Goal: Task Accomplishment & Management: Use online tool/utility

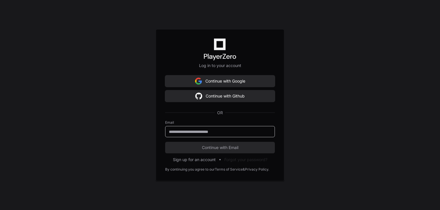
click at [195, 130] on input "email" at bounding box center [220, 132] width 102 height 6
type input "**********"
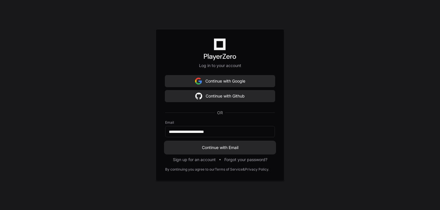
click at [206, 148] on span "Continue with Email" at bounding box center [220, 147] width 110 height 6
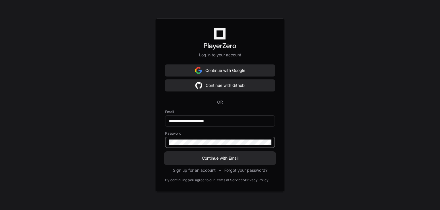
click at [212, 158] on span "Continue with Email" at bounding box center [220, 158] width 110 height 6
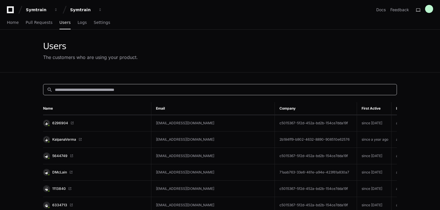
click at [156, 89] on input at bounding box center [224, 90] width 338 height 6
paste input "**********"
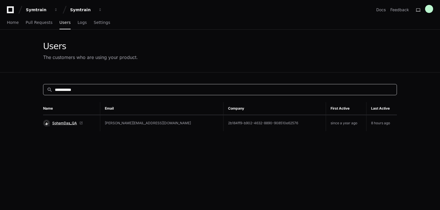
type input "**********"
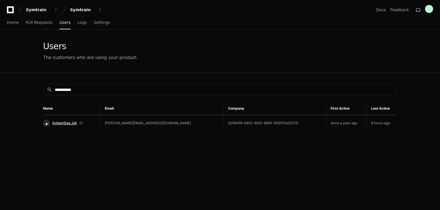
click at [61, 123] on span "SohamDas_QA" at bounding box center [64, 123] width 25 height 5
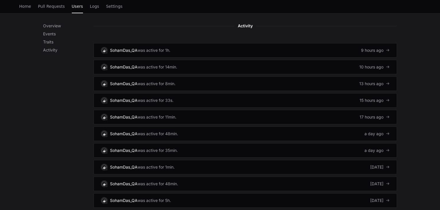
scroll to position [373, 0]
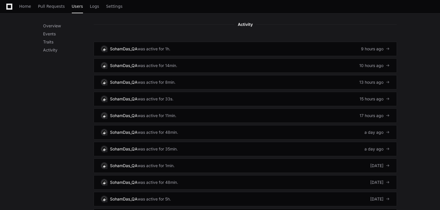
click at [55, 108] on div "Overview Events Traits Activity" at bounding box center [68, 48] width 51 height 664
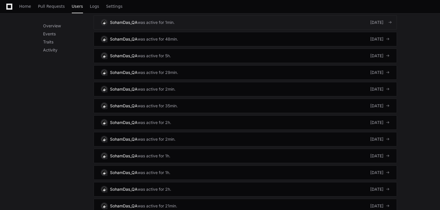
scroll to position [517, 0]
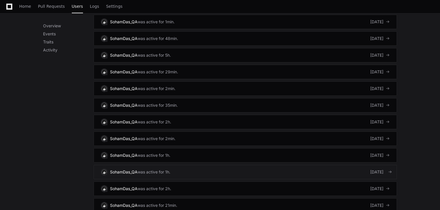
click at [341, 165] on link "SohamDas_QA was active for 1h. [DATE]" at bounding box center [245, 172] width 303 height 14
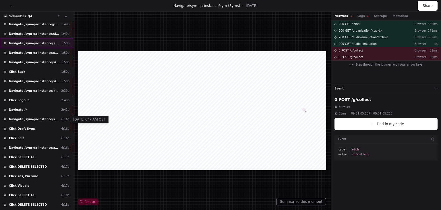
scroll to position [2621, 0]
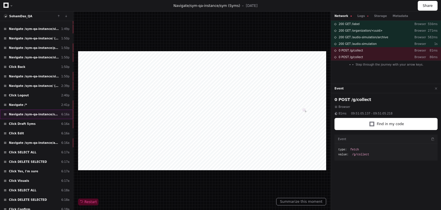
click at [53, 109] on div "Navigate /sym-qa-instance/sym (Syms) 6:16a" at bounding box center [36, 113] width 73 height 9
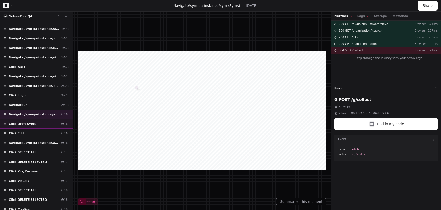
click at [43, 119] on div "Click Draft [DEMOGRAPHIC_DATA]:16a" at bounding box center [36, 123] width 73 height 9
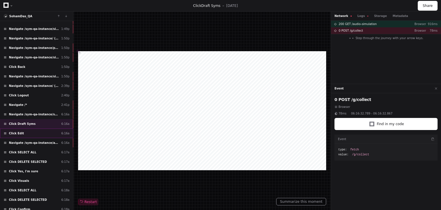
click at [36, 128] on div "Click Edit 6:16a" at bounding box center [36, 132] width 73 height 9
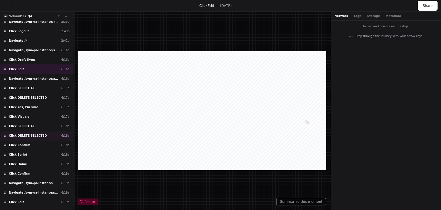
scroll to position [2704, 0]
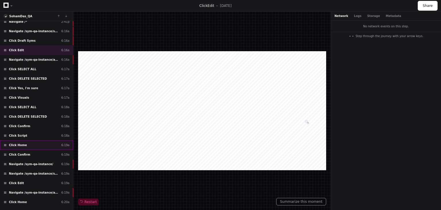
click at [34, 140] on div "Click Home 6:19a" at bounding box center [36, 144] width 73 height 9
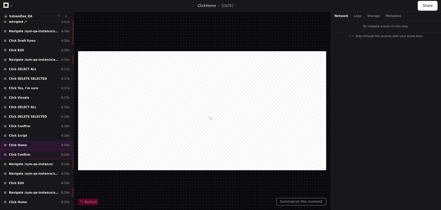
click at [30, 150] on div "Click Confirm 6:19a" at bounding box center [36, 154] width 73 height 9
click at [38, 162] on span "Navigate /sym-qa-instance/" at bounding box center [31, 164] width 44 height 4
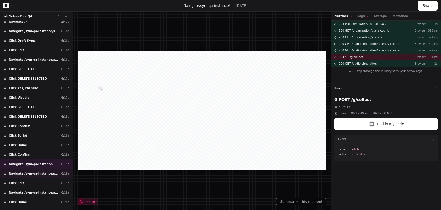
click at [39, 169] on div "Navigate /sym-qa-instance/sym (Syms) 6:19a" at bounding box center [36, 173] width 73 height 9
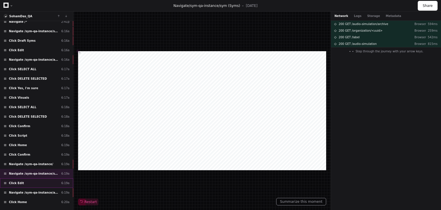
click at [37, 178] on div "Click Edit 6:19a" at bounding box center [36, 182] width 73 height 9
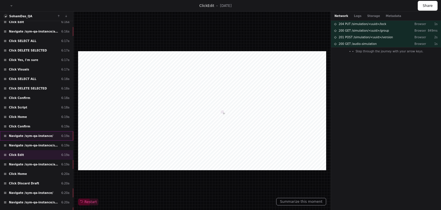
scroll to position [2733, 0]
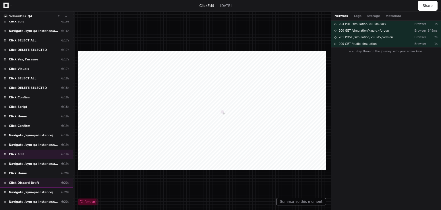
click at [29, 180] on span "Click Discard Draft" at bounding box center [24, 182] width 30 height 4
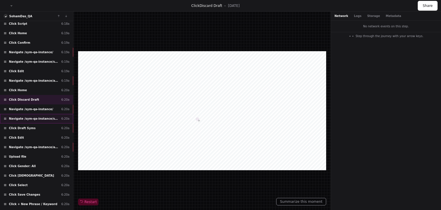
scroll to position [2816, 0]
click at [42, 123] on div "Click Draft [DEMOGRAPHIC_DATA]:20a" at bounding box center [36, 127] width 73 height 9
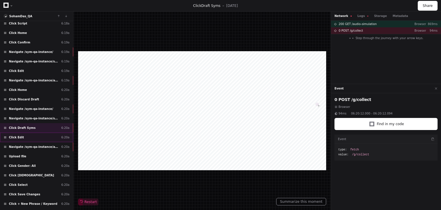
click at [33, 132] on div "Click Edit 6:20a" at bounding box center [36, 136] width 73 height 9
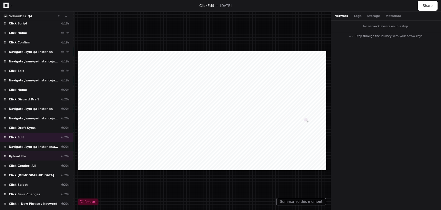
click at [38, 151] on div "Upload file 6:20a" at bounding box center [36, 155] width 73 height 9
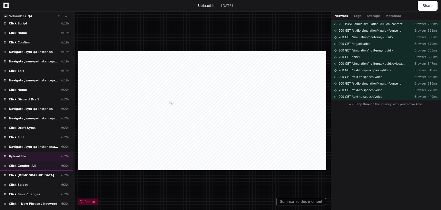
click at [40, 161] on div "Click Gender: All 6:20a" at bounding box center [36, 165] width 73 height 9
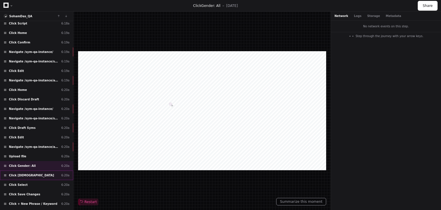
click at [40, 170] on div "Click [DEMOGRAPHIC_DATA] 6:20a" at bounding box center [36, 174] width 73 height 9
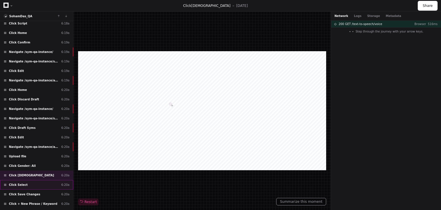
click at [37, 180] on div "Click Select 6:20a" at bounding box center [36, 184] width 73 height 9
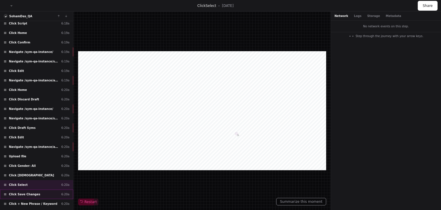
click at [39, 189] on div "Click Save Changes 6:20a" at bounding box center [36, 193] width 73 height 9
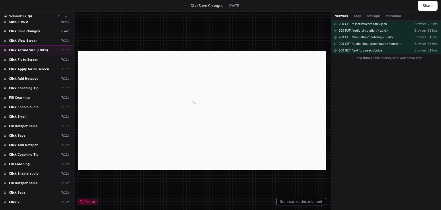
scroll to position [3295, 0]
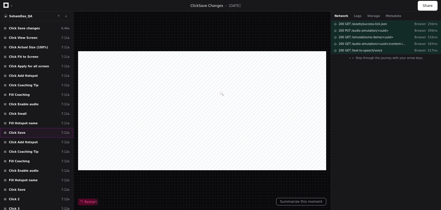
click at [30, 128] on div "Click Save 7:12a" at bounding box center [36, 132] width 73 height 9
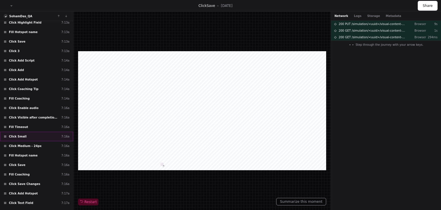
scroll to position [3604, 0]
click at [39, 178] on div "Click Save Changes 7:16a" at bounding box center [36, 182] width 73 height 9
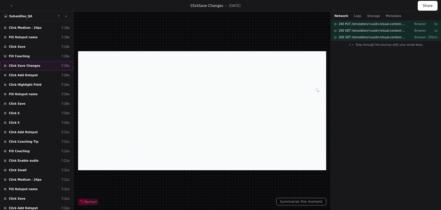
scroll to position [4026, 0]
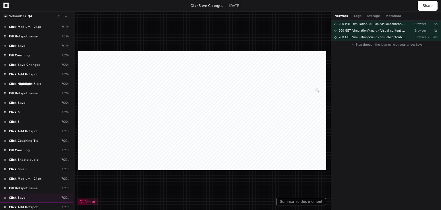
click at [29, 193] on div "Click Save 7:21a" at bounding box center [36, 197] width 73 height 9
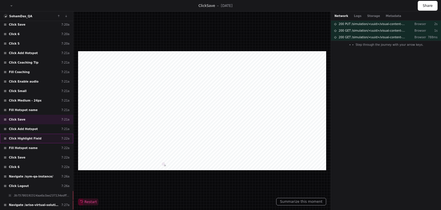
scroll to position [4108, 0]
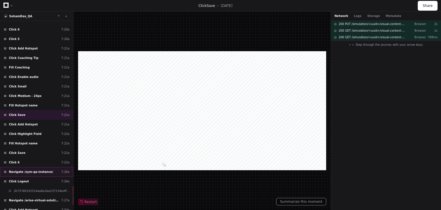
click at [29, 169] on span "Navigate /sym-qa-instance/" at bounding box center [31, 171] width 44 height 4
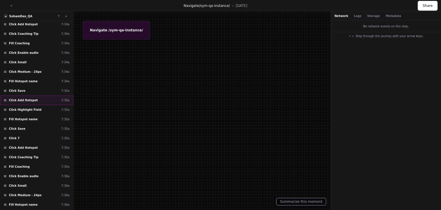
scroll to position [4389, 0]
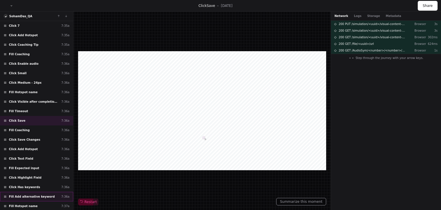
scroll to position [4501, 0]
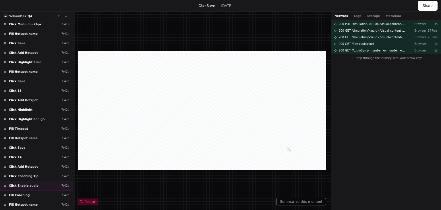
scroll to position [5289, 0]
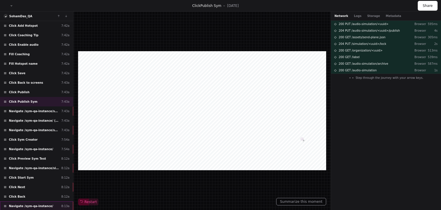
scroll to position [5430, 0]
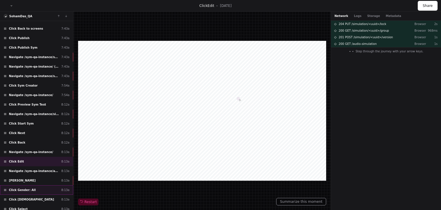
scroll to position [5484, 0]
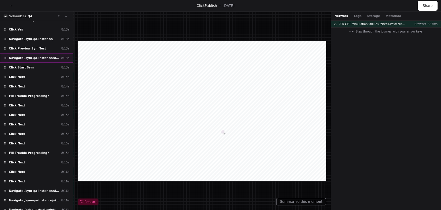
scroll to position [5711, 0]
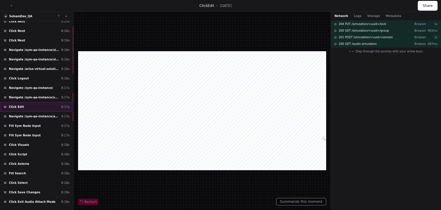
scroll to position [5851, 0]
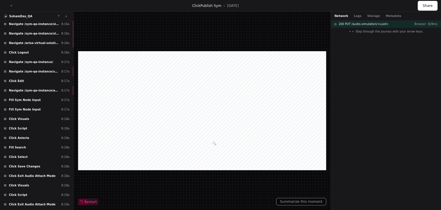
scroll to position [5905, 0]
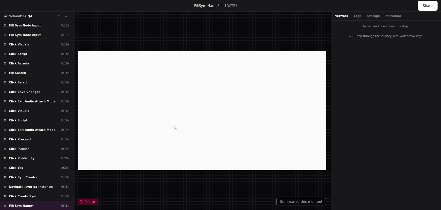
scroll to position [5962, 0]
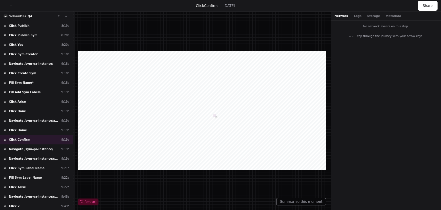
scroll to position [6074, 0]
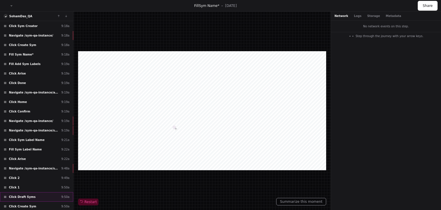
scroll to position [6103, 0]
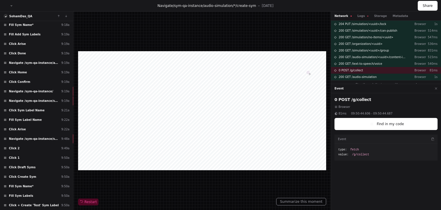
scroll to position [6132, 0]
click at [33, 209] on div "Click Done 9:50a" at bounding box center [36, 213] width 73 height 9
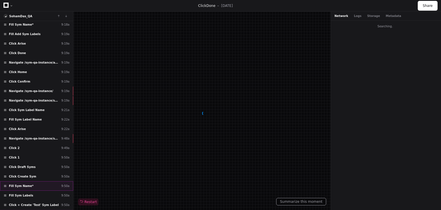
click at [37, 181] on div "Fill Sym Name* 9:50a" at bounding box center [36, 185] width 73 height 9
click at [37, 171] on div "Click Create Sym 9:50a" at bounding box center [36, 175] width 73 height 9
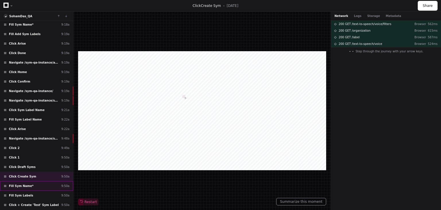
click at [34, 181] on div "Fill Sym Name* 9:50a" at bounding box center [36, 185] width 73 height 9
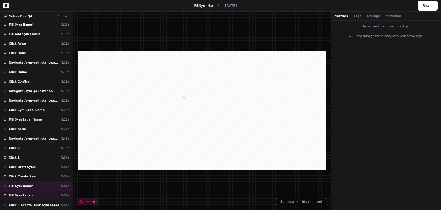
click at [27, 193] on span "Fill Sym Labels" at bounding box center [21, 195] width 24 height 4
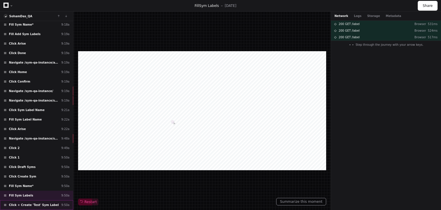
click at [38, 200] on div "Click + Create 'Test' Sym Label 9:50a" at bounding box center [36, 204] width 73 height 9
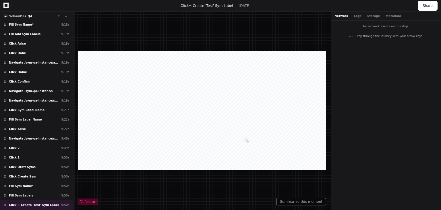
click at [33, 209] on div "Click Done 9:50a" at bounding box center [36, 213] width 73 height 9
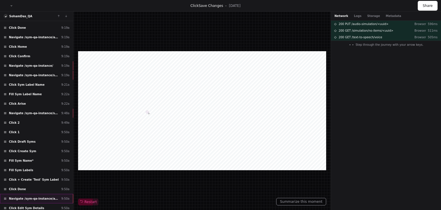
scroll to position [6157, 0]
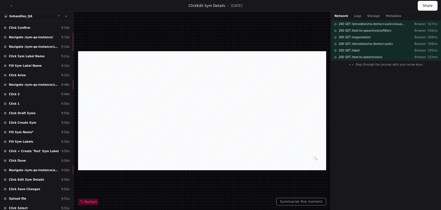
scroll to position [6186, 0]
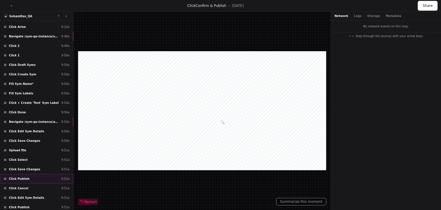
scroll to position [6244, 0]
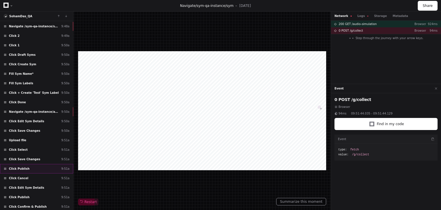
click at [38, 164] on div "Click Publish 9:51a" at bounding box center [36, 168] width 73 height 9
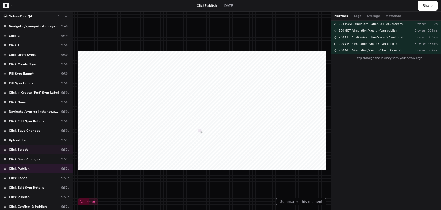
click at [31, 145] on div "Click Select 9:51a" at bounding box center [36, 149] width 73 height 9
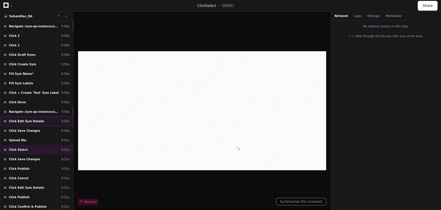
click at [36, 119] on span "Click Edit Sym Details" at bounding box center [26, 121] width 35 height 4
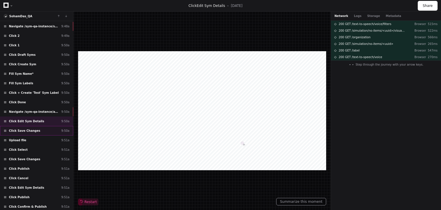
click at [29, 126] on div "Click Save Changes 9:50a" at bounding box center [36, 130] width 73 height 9
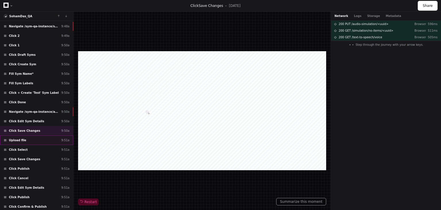
click at [33, 135] on div "Upload file 9:51a" at bounding box center [36, 139] width 73 height 9
